Goal: Check status: Check status

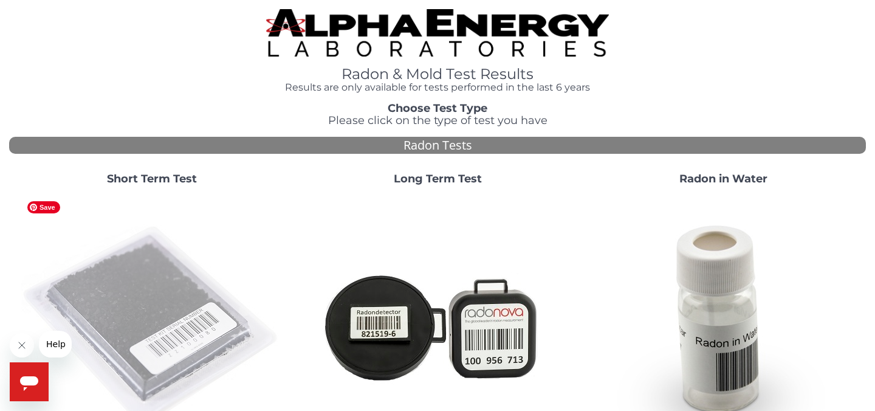
click at [140, 321] on img at bounding box center [151, 325] width 261 height 261
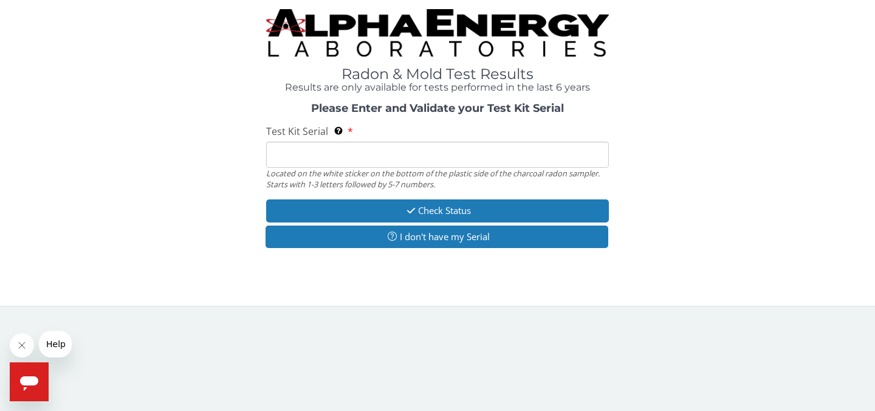
click at [328, 151] on input "Test Kit Serial Located on the white sticker on the bottom of the plastic side …" at bounding box center [437, 155] width 343 height 26
type input "AA777939"
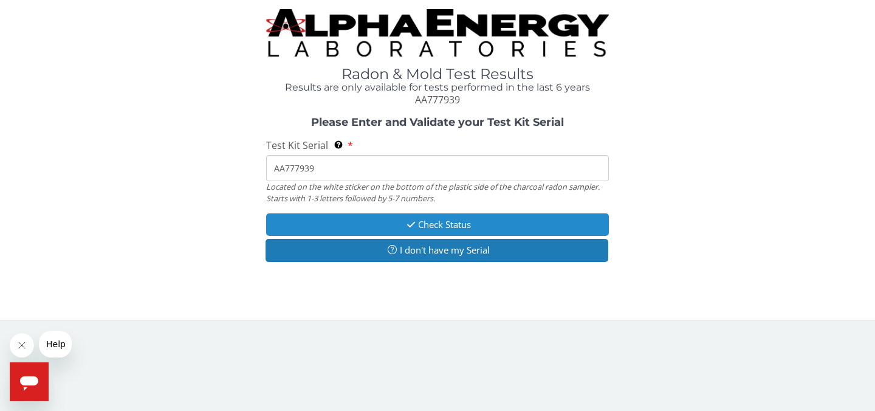
click at [448, 224] on button "Check Status" at bounding box center [437, 224] width 343 height 22
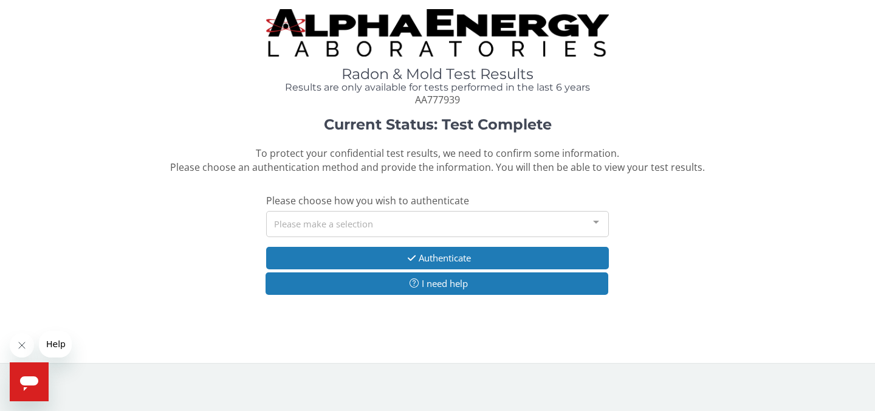
click at [453, 225] on div "Please make a selection" at bounding box center [437, 224] width 343 height 26
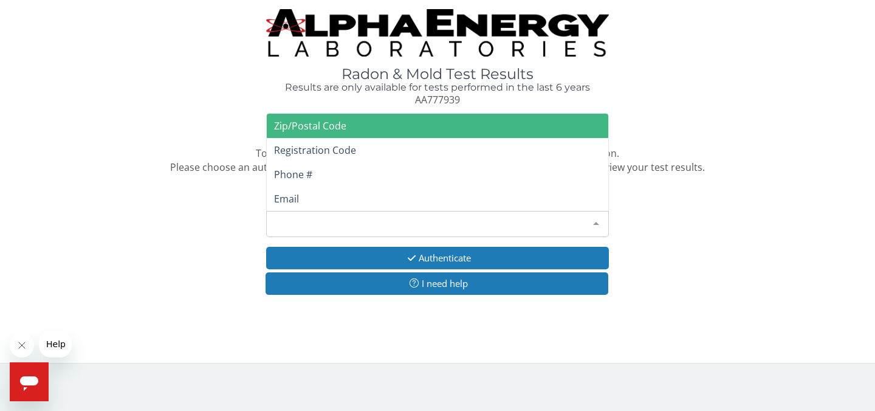
click at [466, 130] on span "Zip/Postal Code" at bounding box center [438, 126] width 342 height 24
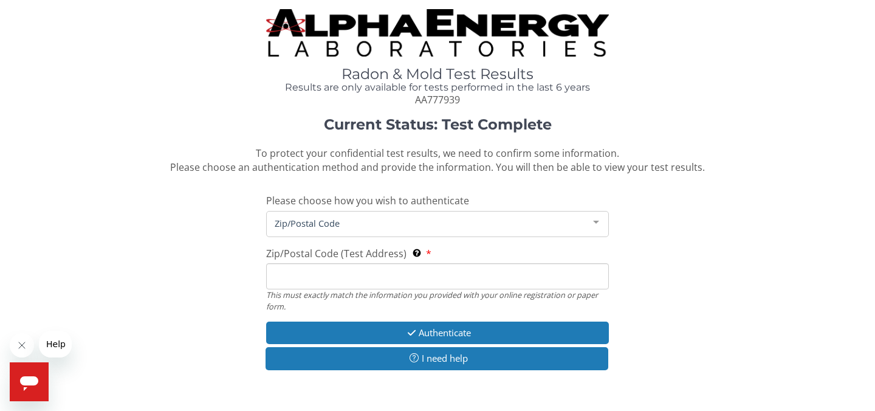
click at [370, 281] on input "Zip/Postal Code (Test Address) This must exactly match the information you prov…" at bounding box center [437, 276] width 343 height 26
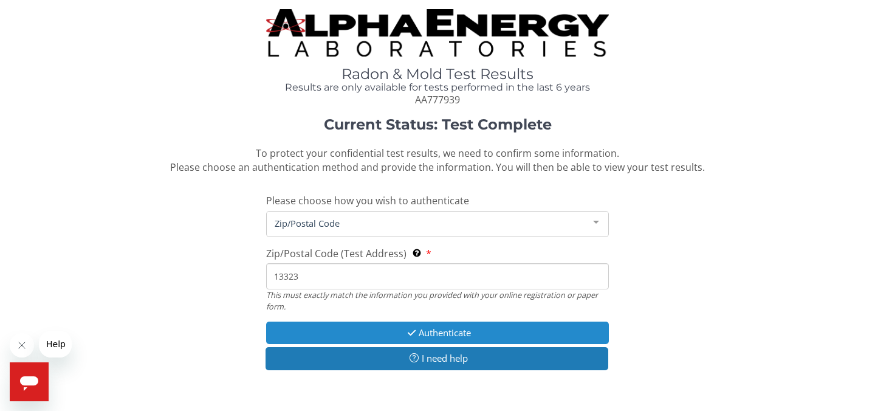
type input "13323"
click at [450, 338] on button "Authenticate" at bounding box center [437, 333] width 343 height 22
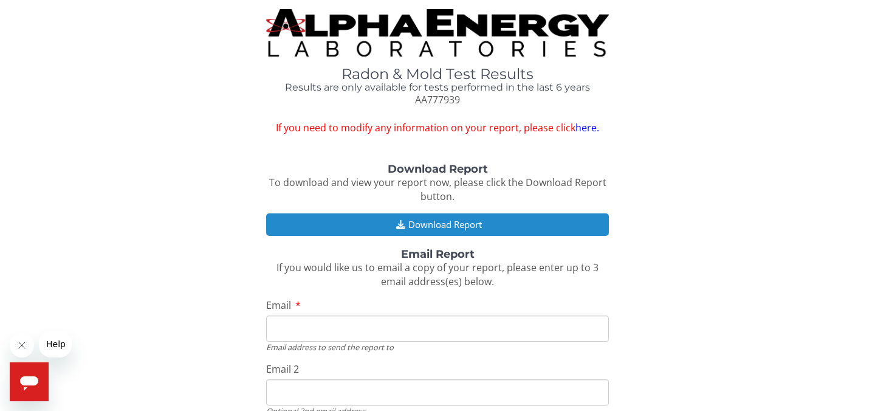
click at [533, 222] on button "Download Report" at bounding box center [437, 224] width 343 height 22
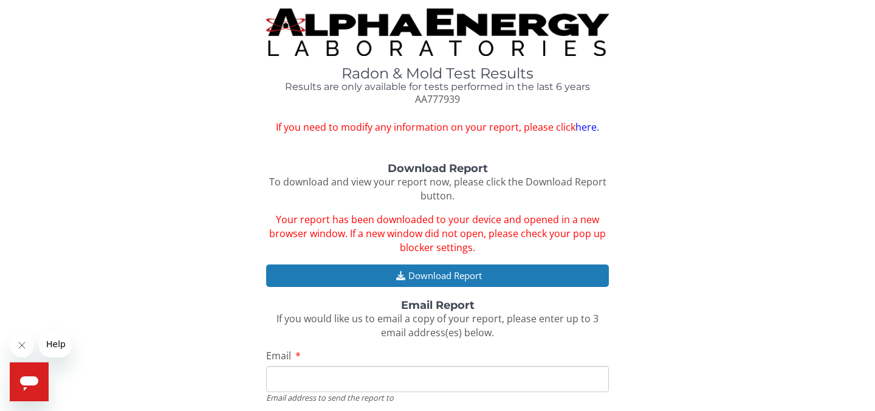
scroll to position [1, 0]
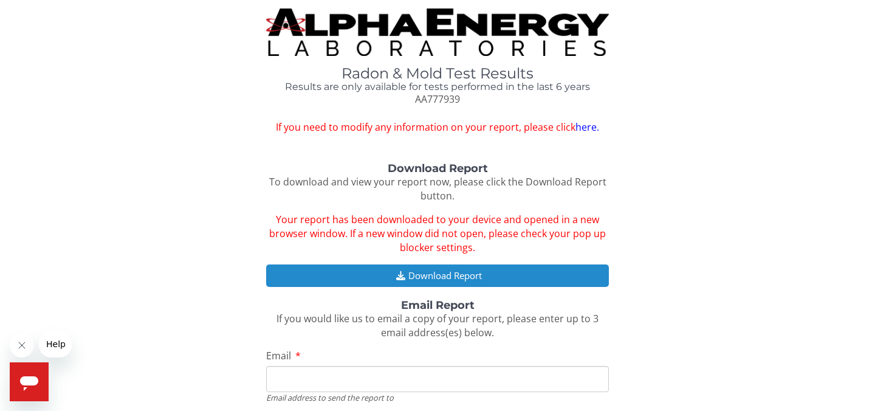
click at [469, 277] on button "Download Report" at bounding box center [437, 275] width 343 height 22
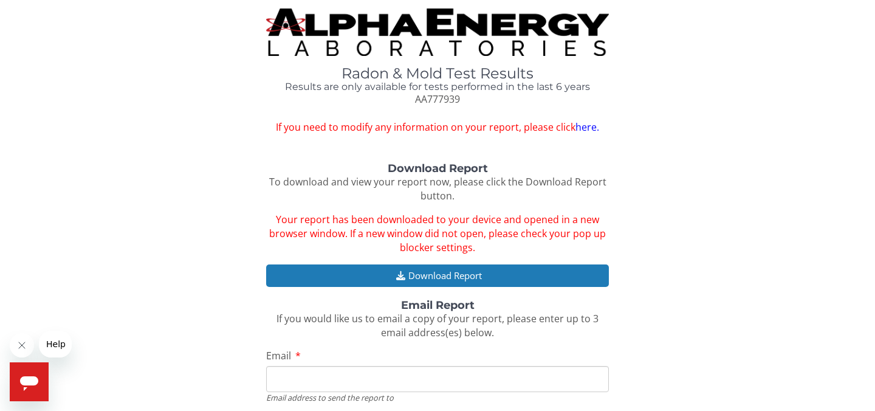
scroll to position [0, 0]
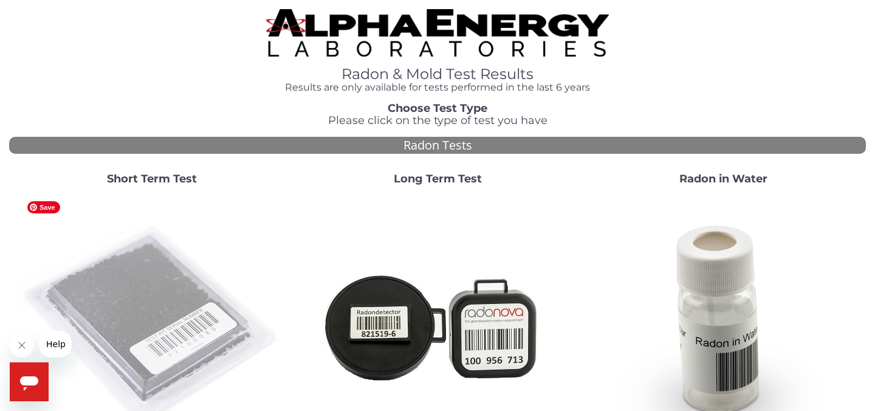
click at [136, 308] on img at bounding box center [151, 325] width 261 height 261
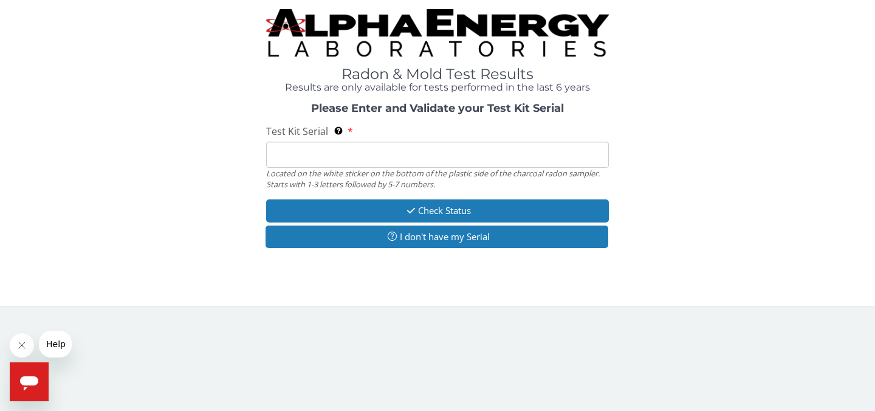
click at [393, 162] on input "Test Kit Serial Located on the white sticker on the bottom of the plastic side …" at bounding box center [437, 155] width 343 height 26
type input "AA777937"
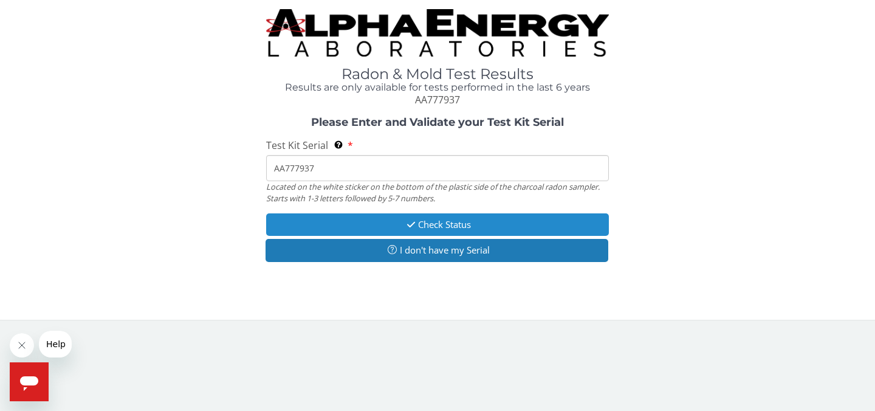
click at [438, 226] on button "Check Status" at bounding box center [437, 224] width 343 height 22
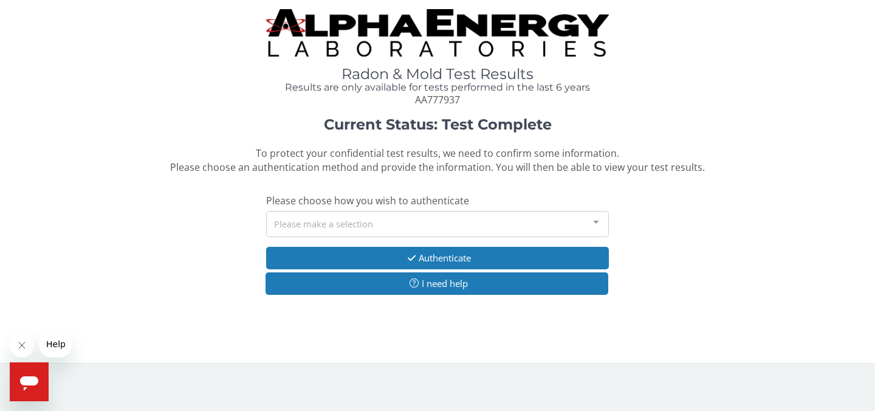
click at [382, 221] on div "Please make a selection" at bounding box center [437, 224] width 343 height 26
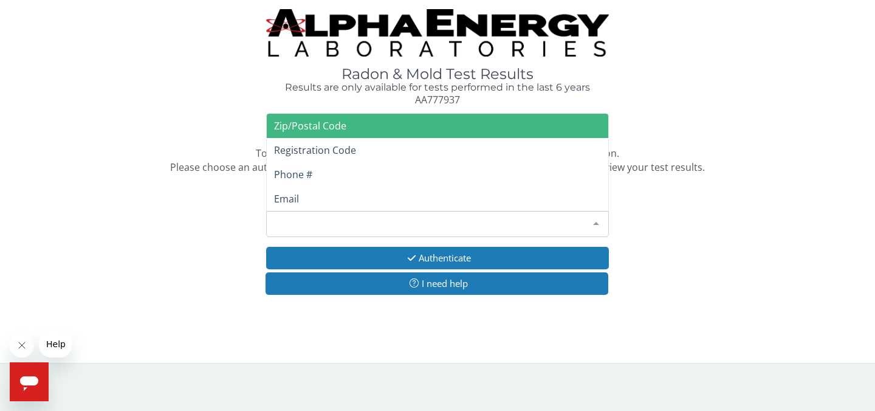
click at [382, 131] on span "Zip/Postal Code" at bounding box center [438, 126] width 342 height 24
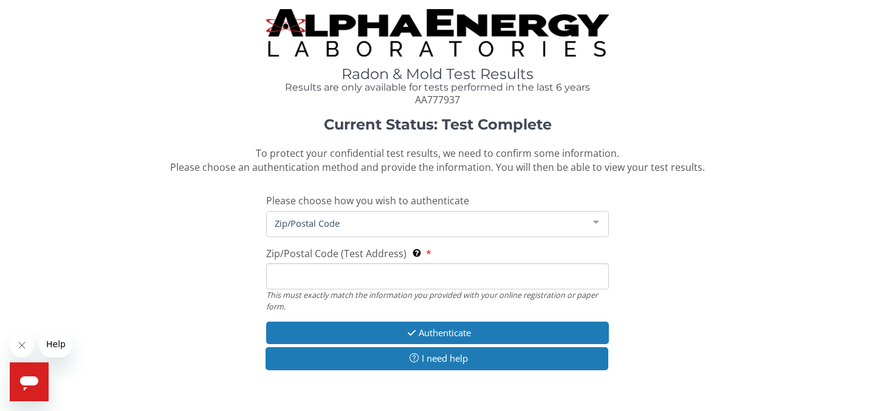
click at [308, 280] on input "Zip/Postal Code (Test Address) This must exactly match the information you prov…" at bounding box center [437, 276] width 343 height 26
type input "13323"
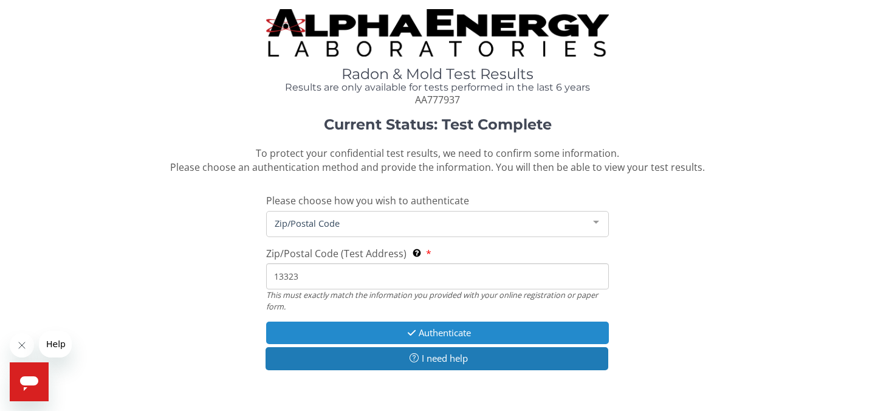
click at [444, 331] on button "Authenticate" at bounding box center [437, 333] width 343 height 22
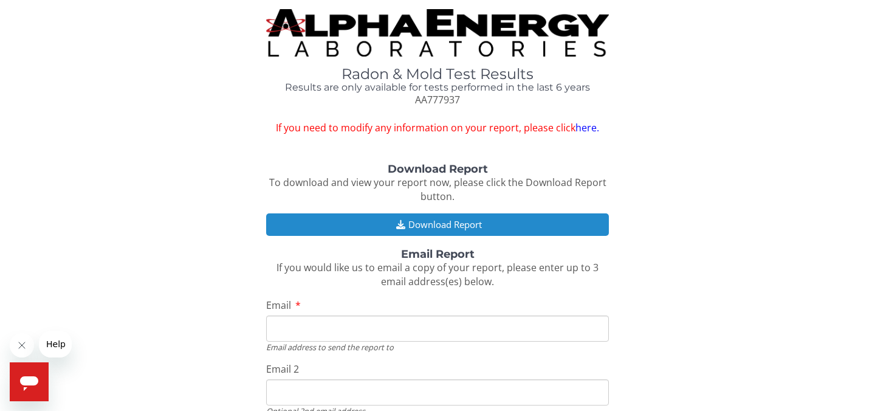
click at [507, 222] on button "Download Report" at bounding box center [437, 224] width 343 height 22
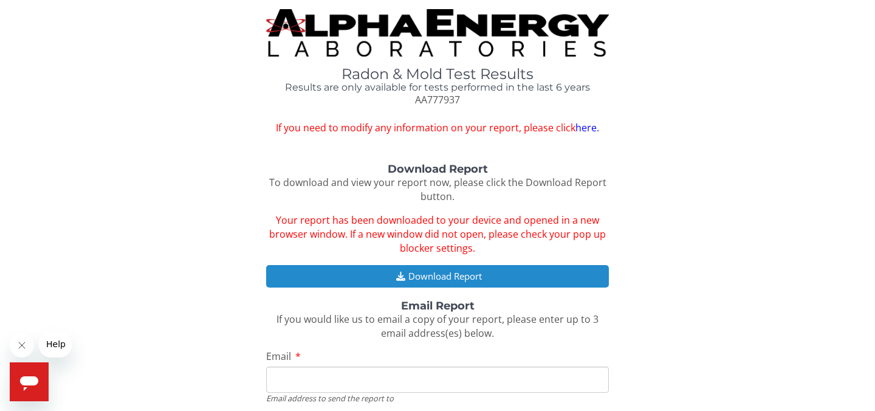
click at [484, 274] on button "Download Report" at bounding box center [437, 276] width 343 height 22
click at [497, 275] on button "Download Report" at bounding box center [437, 276] width 343 height 22
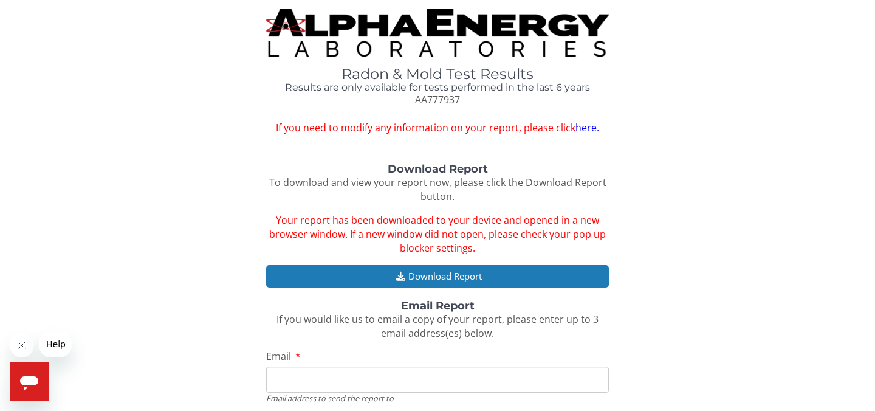
click at [33, 382] on icon "Open messaging window" at bounding box center [29, 383] width 18 height 15
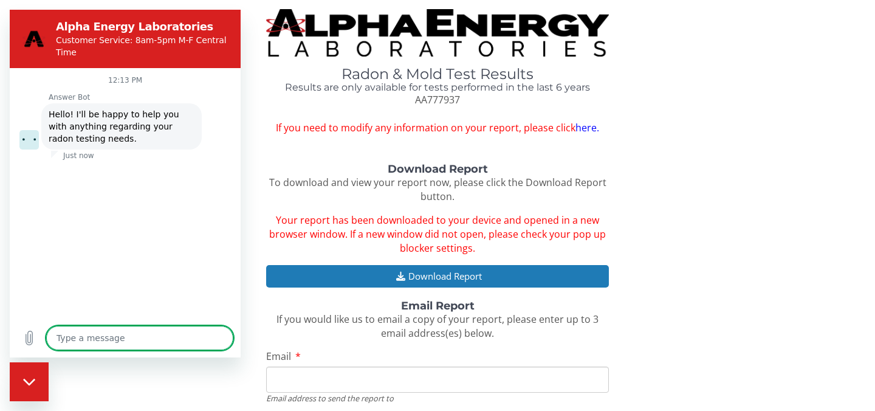
type textarea "x"
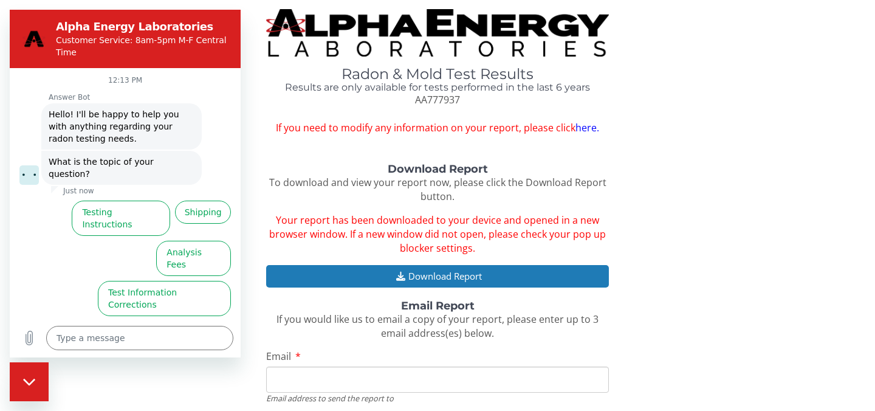
click at [760, 84] on div "Radon & Mold Test Results Results are only available for tests performed in the…" at bounding box center [437, 71] width 857 height 125
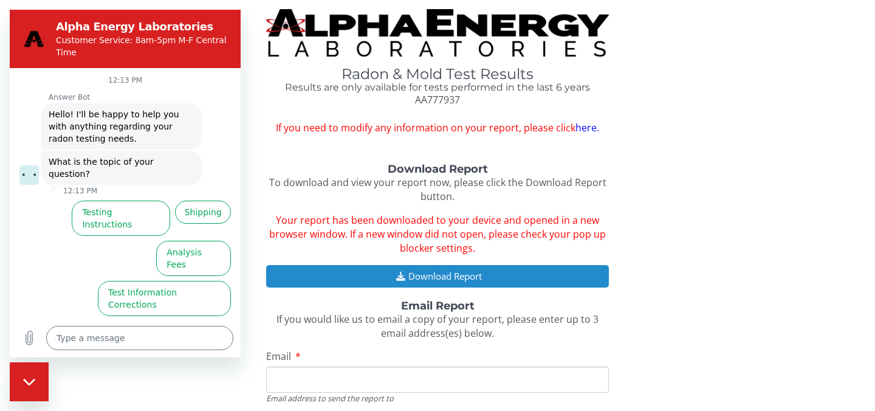
click at [464, 273] on button "Download Report" at bounding box center [437, 276] width 343 height 22
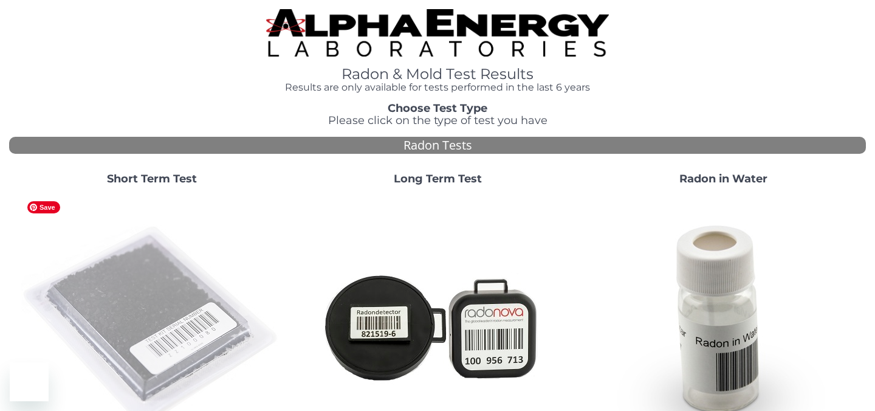
click at [155, 308] on img at bounding box center [151, 325] width 261 height 261
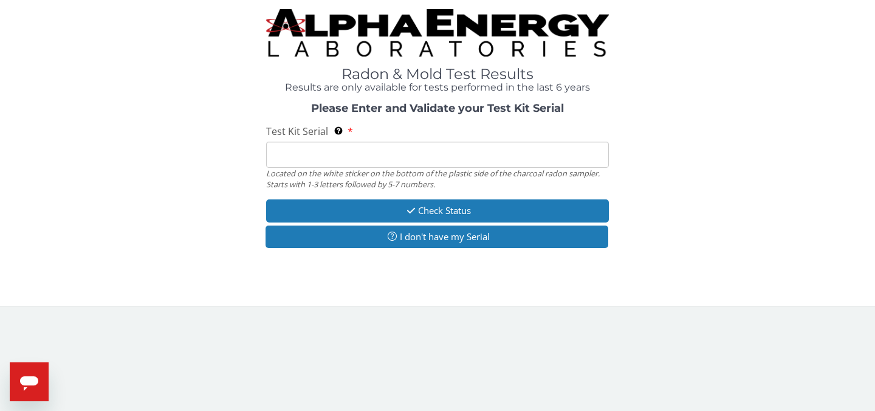
click at [346, 155] on input "Test Kit Serial Located on the white sticker on the bottom of the plastic side …" at bounding box center [437, 155] width 343 height 26
type input "AA777939"
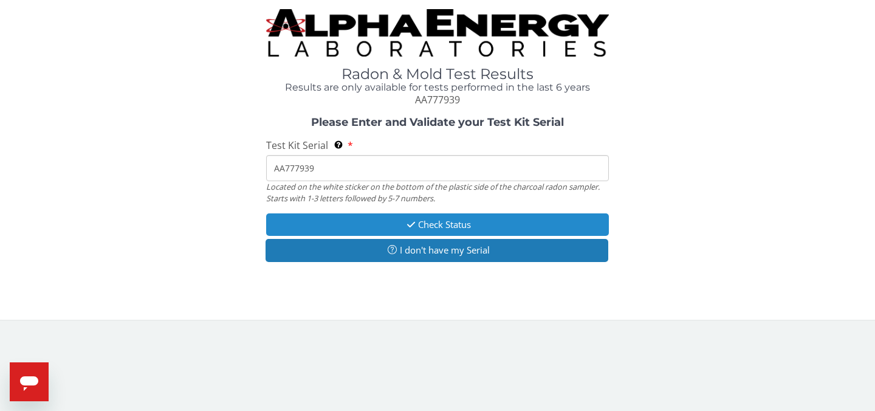
click at [422, 220] on button "Check Status" at bounding box center [437, 224] width 343 height 22
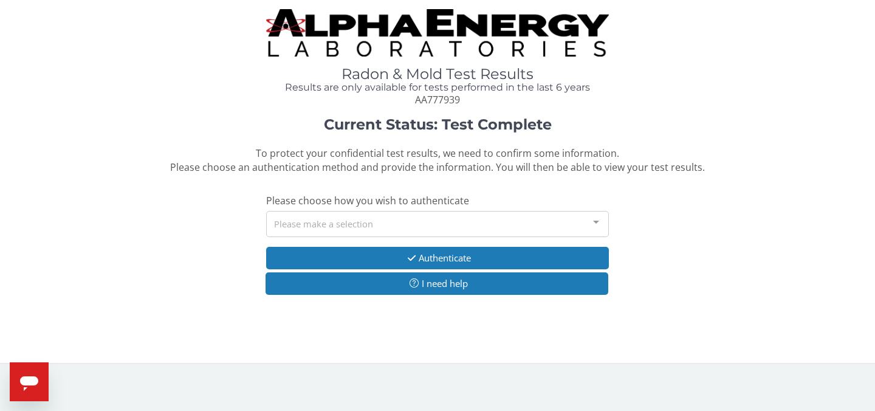
click at [419, 222] on div "Please make a selection" at bounding box center [437, 224] width 343 height 26
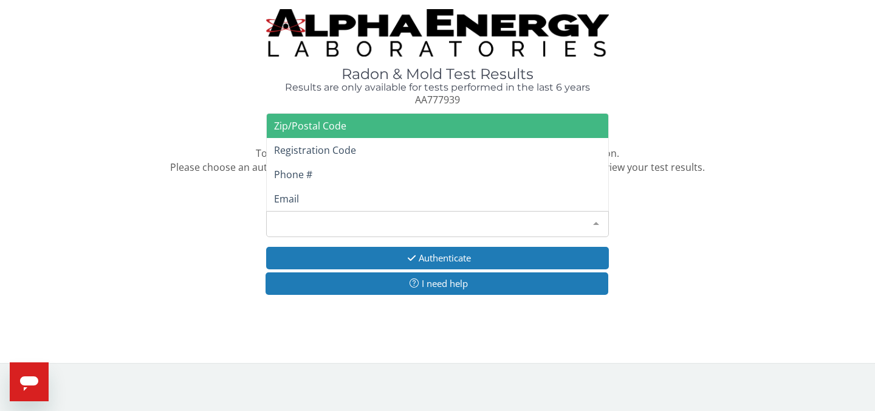
click at [411, 116] on span "Zip/Postal Code" at bounding box center [438, 126] width 342 height 24
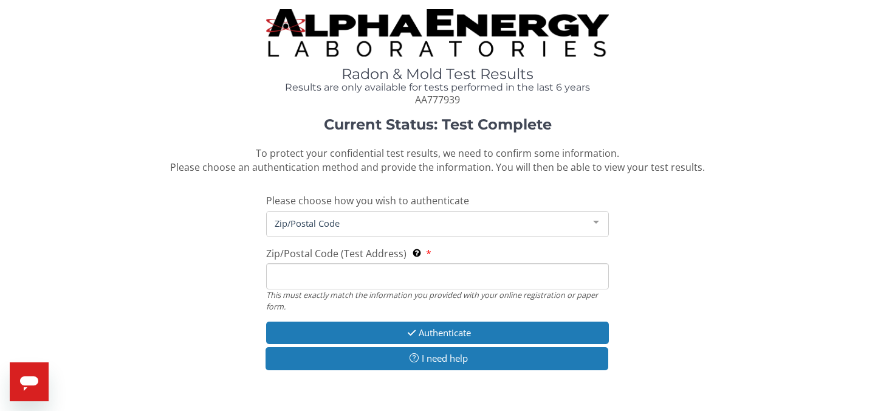
click at [349, 273] on input "Zip/Postal Code (Test Address) This must exactly match the information you prov…" at bounding box center [437, 276] width 343 height 26
type input "13323"
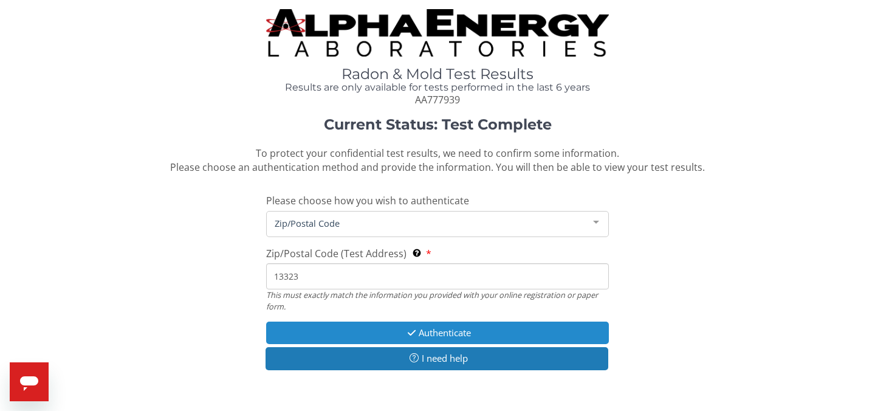
click at [438, 334] on button "Authenticate" at bounding box center [437, 333] width 343 height 22
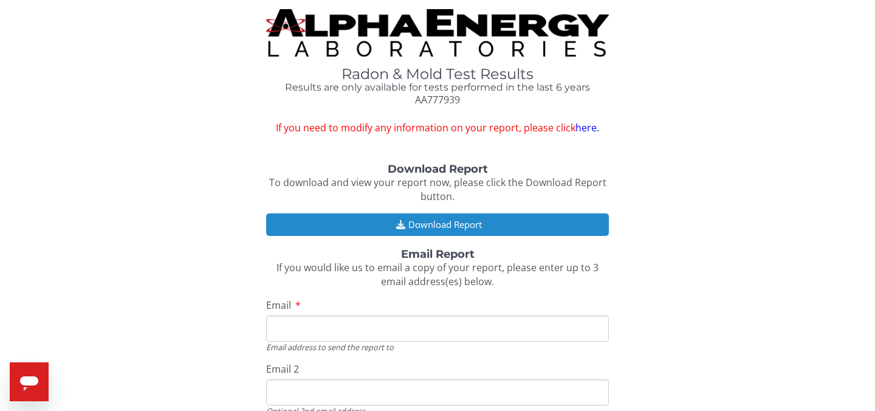
click at [511, 219] on button "Download Report" at bounding box center [437, 224] width 343 height 22
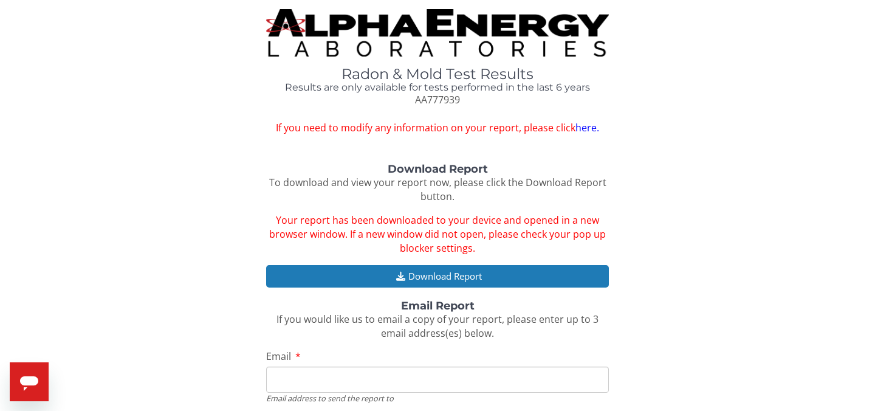
click at [405, 379] on input "Email" at bounding box center [437, 379] width 343 height 26
type input "mifis95@yahoo.com"
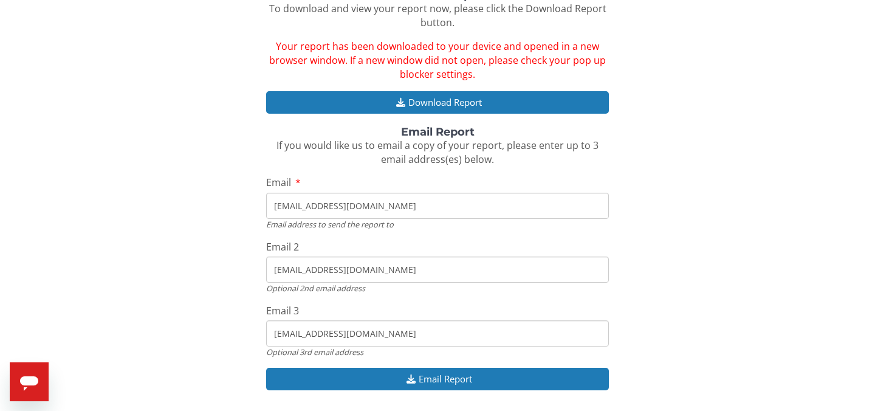
scroll to position [213, 0]
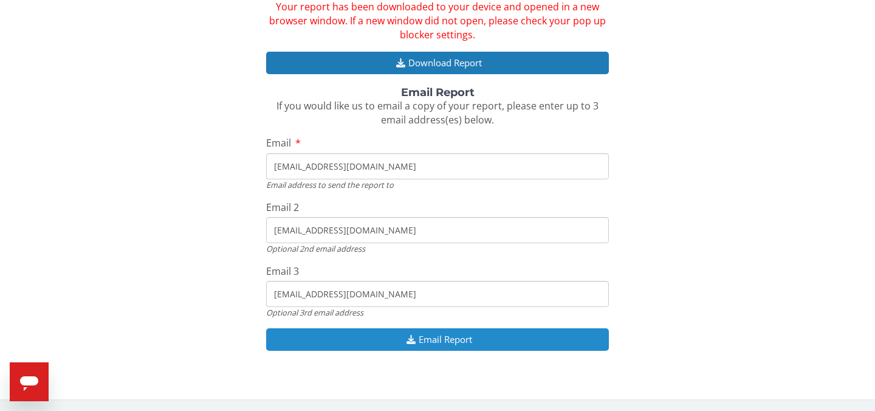
click at [456, 337] on button "Email Report" at bounding box center [437, 339] width 343 height 22
